Goal: Transaction & Acquisition: Purchase product/service

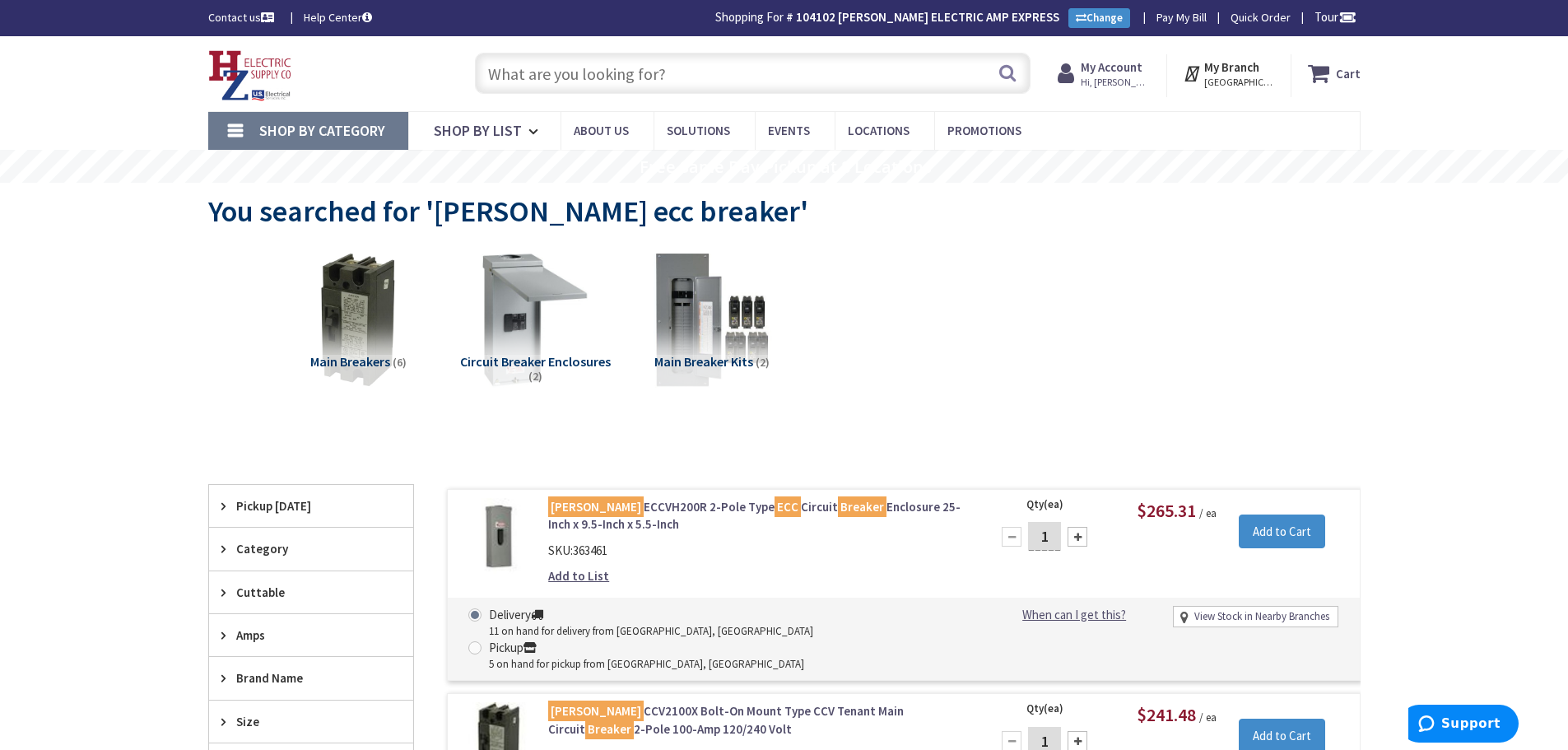
click at [687, 68] on input "text" at bounding box center [752, 73] width 555 height 41
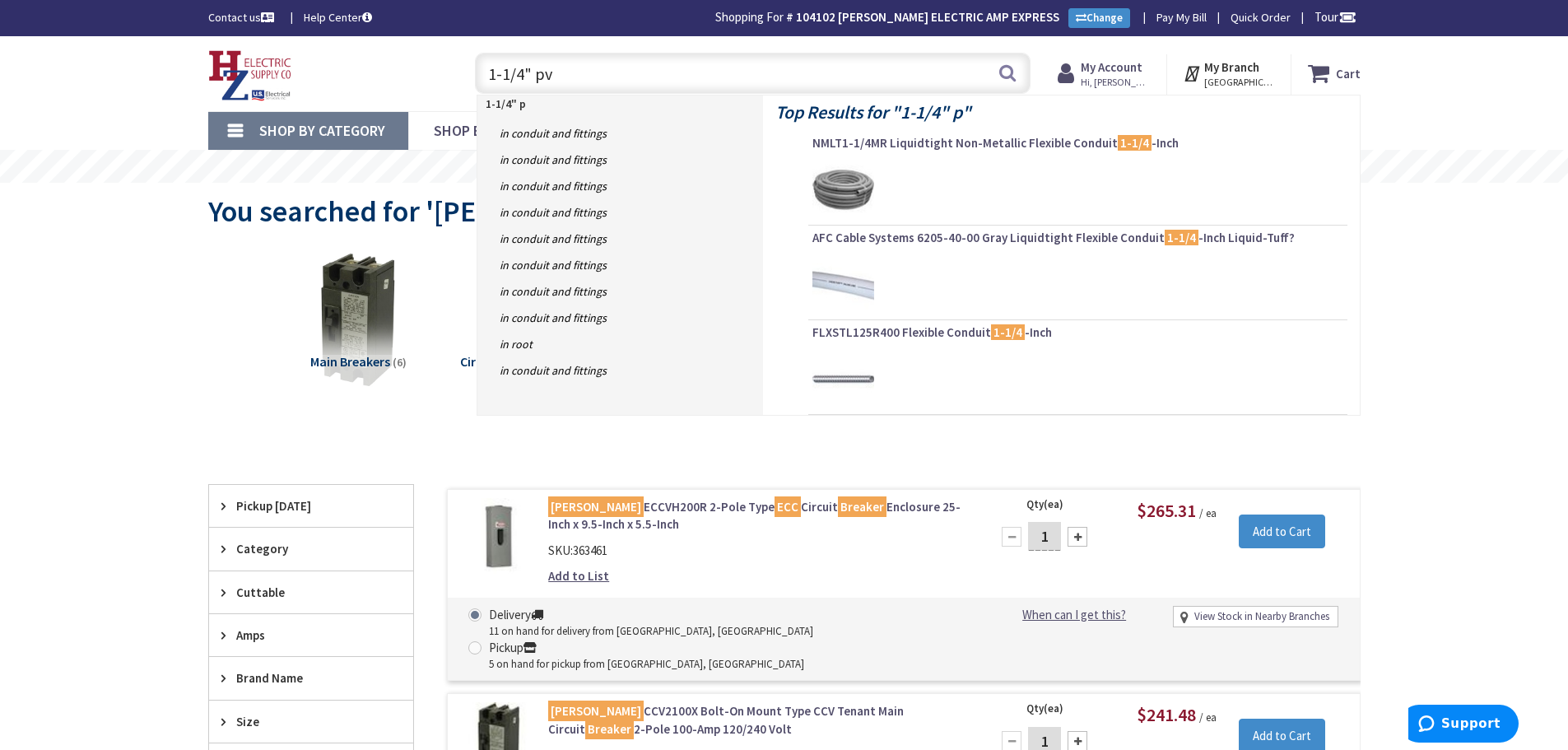
type input "1-1/4" pvc"
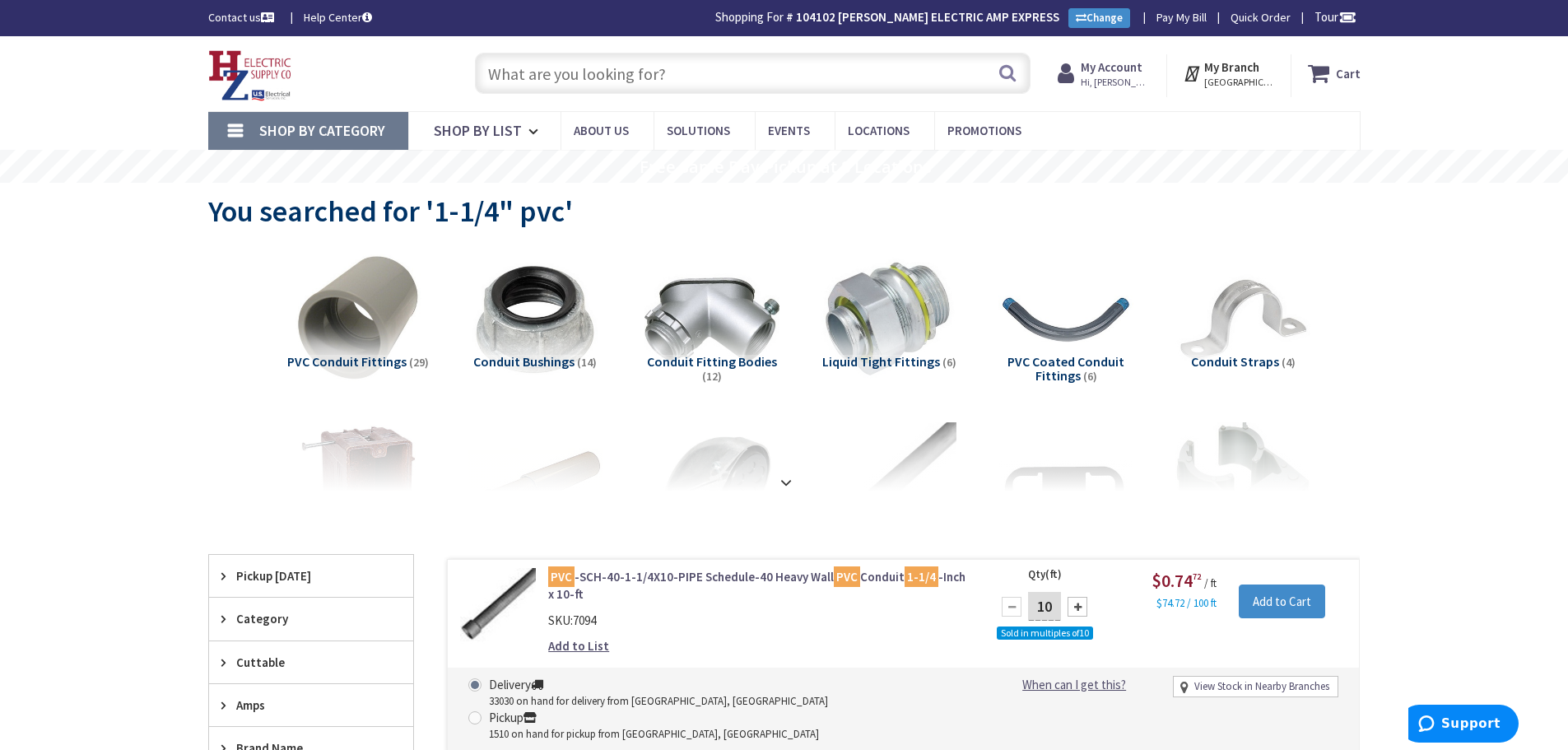
click at [726, 77] on input "text" at bounding box center [752, 73] width 555 height 41
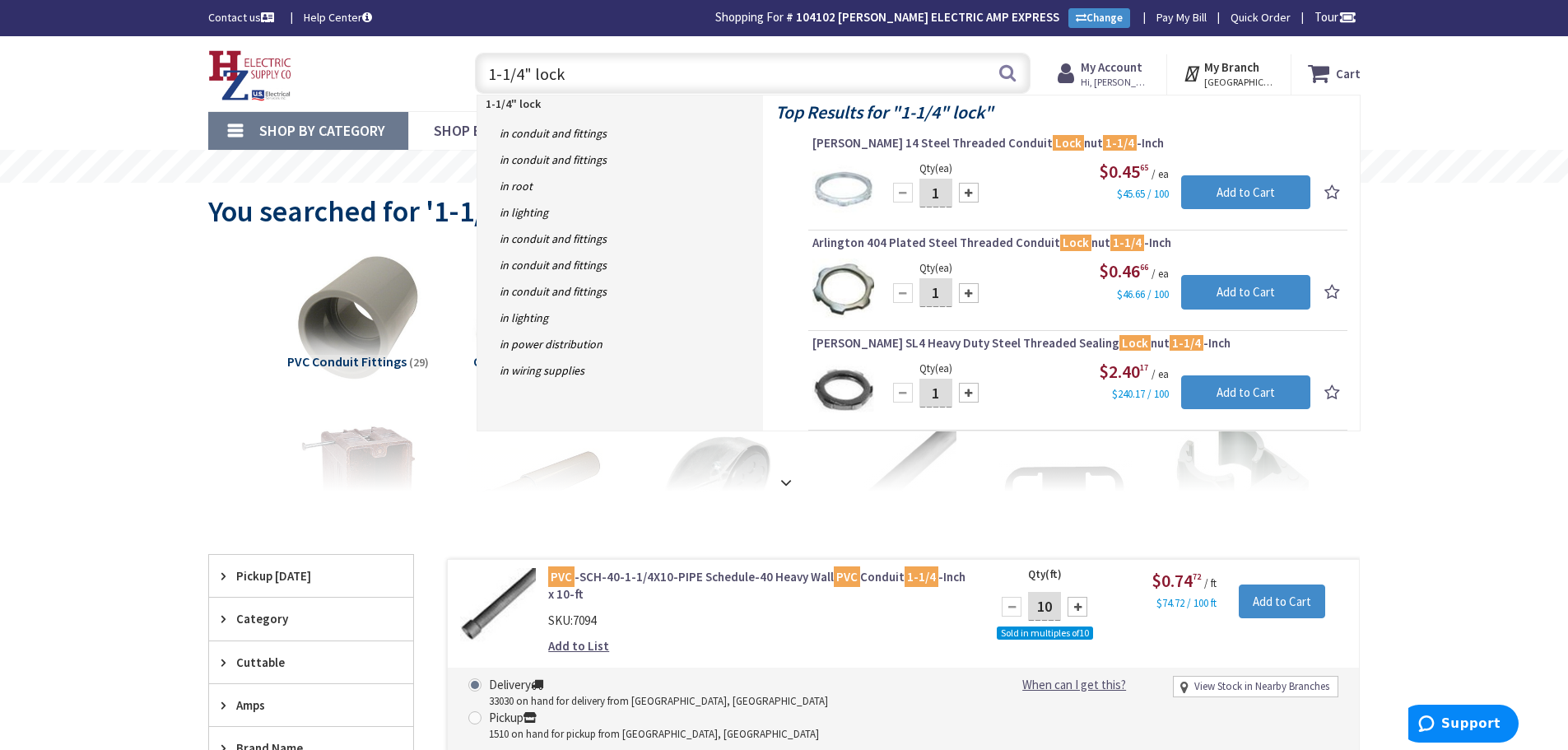
click at [624, 80] on input "1-1/4" lock" at bounding box center [752, 73] width 555 height 41
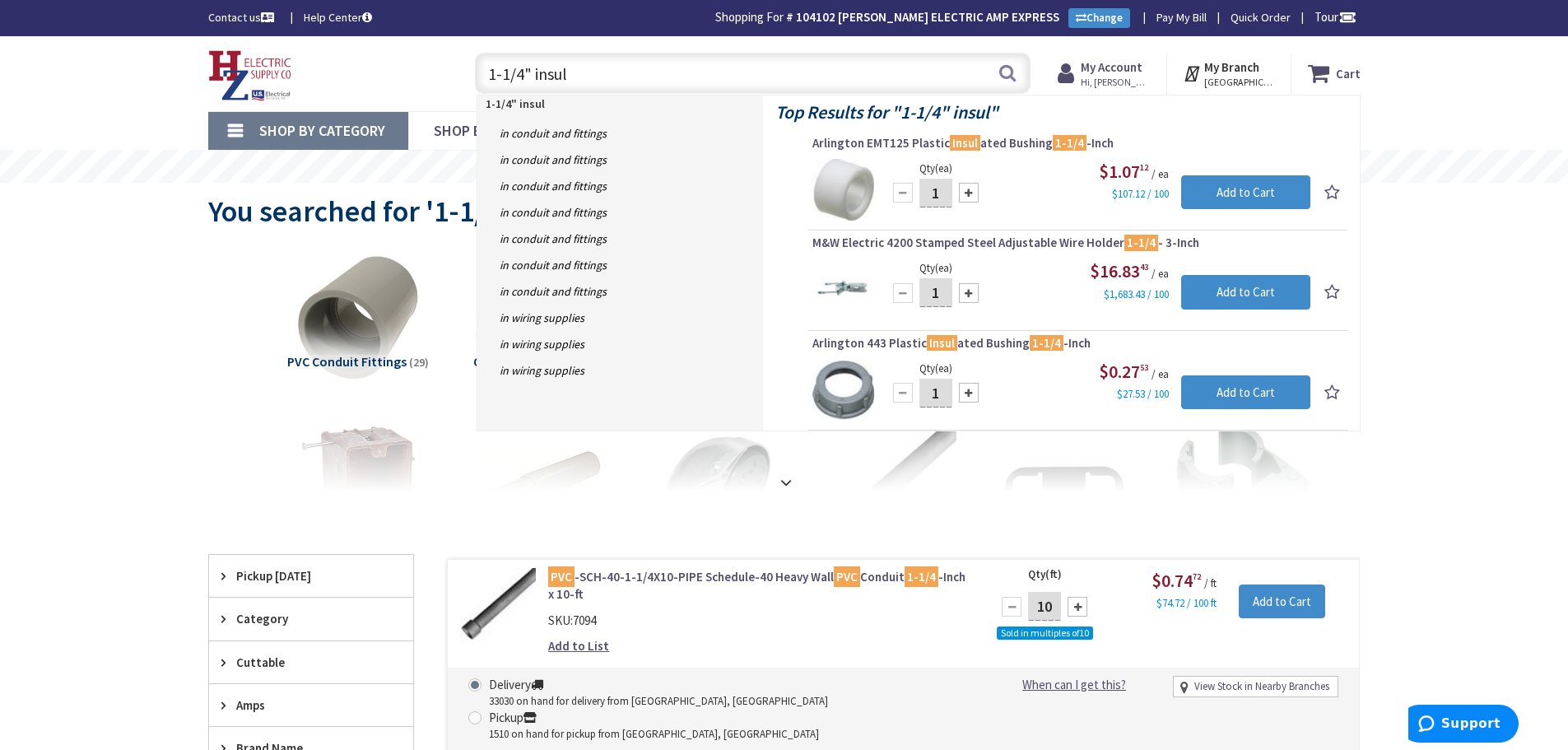
click at [640, 83] on input "1-1/4" insul" at bounding box center [752, 73] width 555 height 41
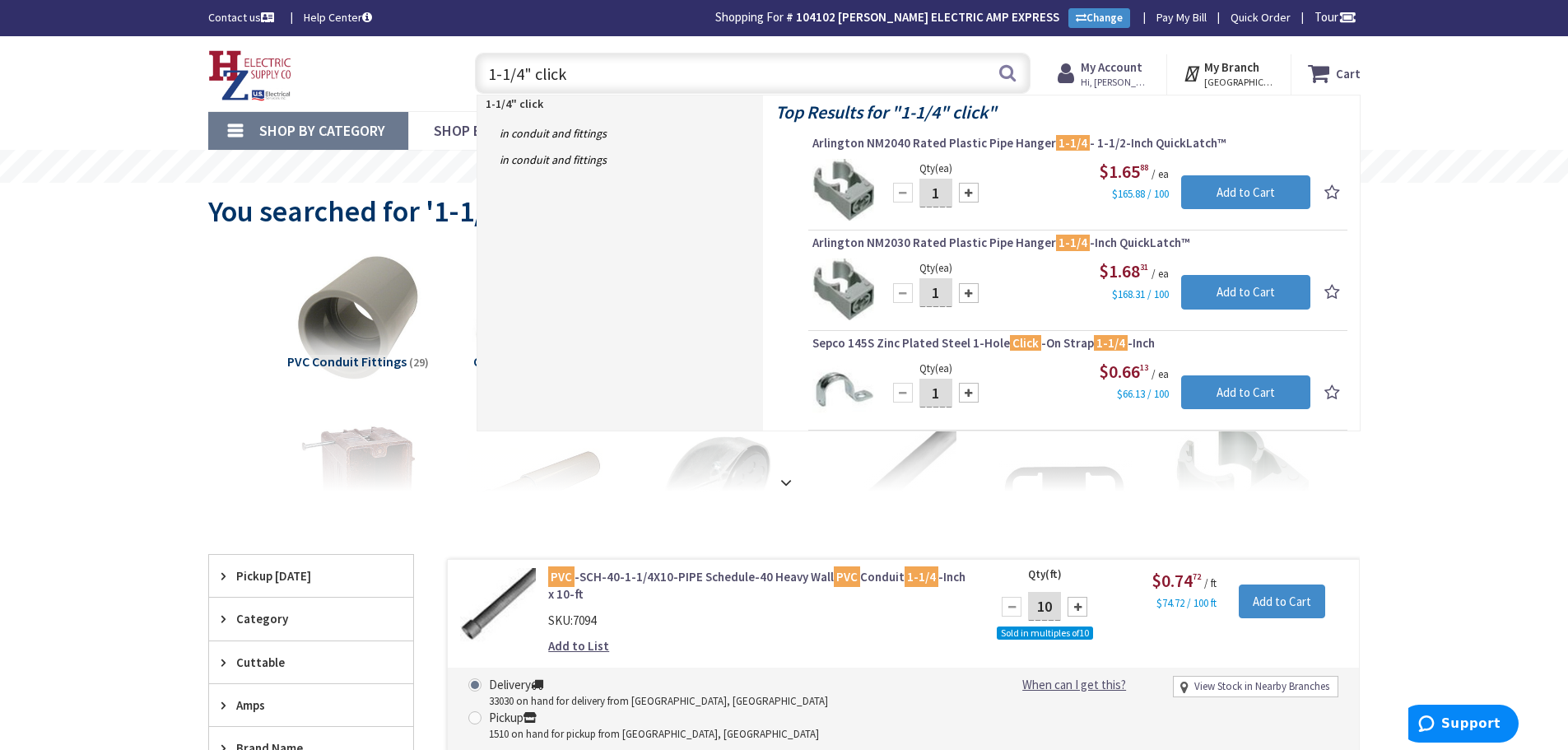
type input "1-1/4" click"
